Goal: Navigation & Orientation: Find specific page/section

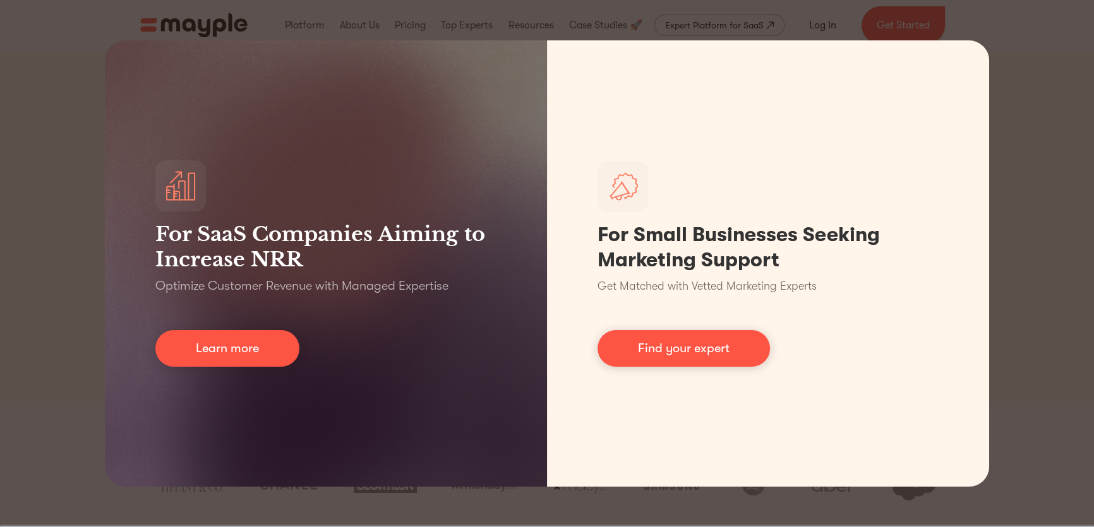
click at [37, 212] on div "For SaaS Companies Aiming to Increase NRR Optimize Customer Revenue with Manage…" at bounding box center [547, 263] width 1094 height 527
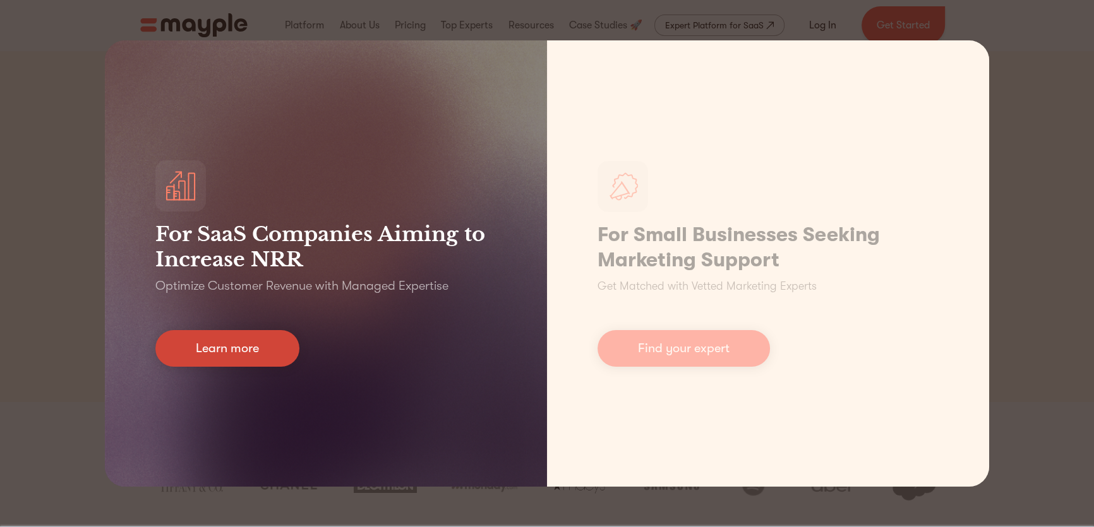
click at [236, 357] on link "Learn more" at bounding box center [227, 348] width 144 height 37
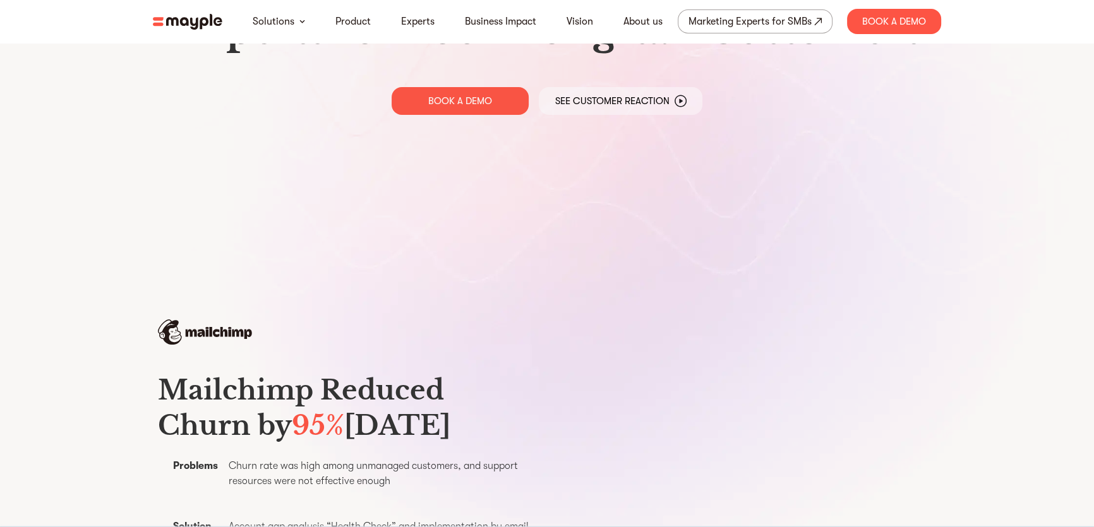
scroll to position [190, 0]
click at [649, 27] on link "About us" at bounding box center [642, 21] width 39 height 15
